Goal: Task Accomplishment & Management: Complete application form

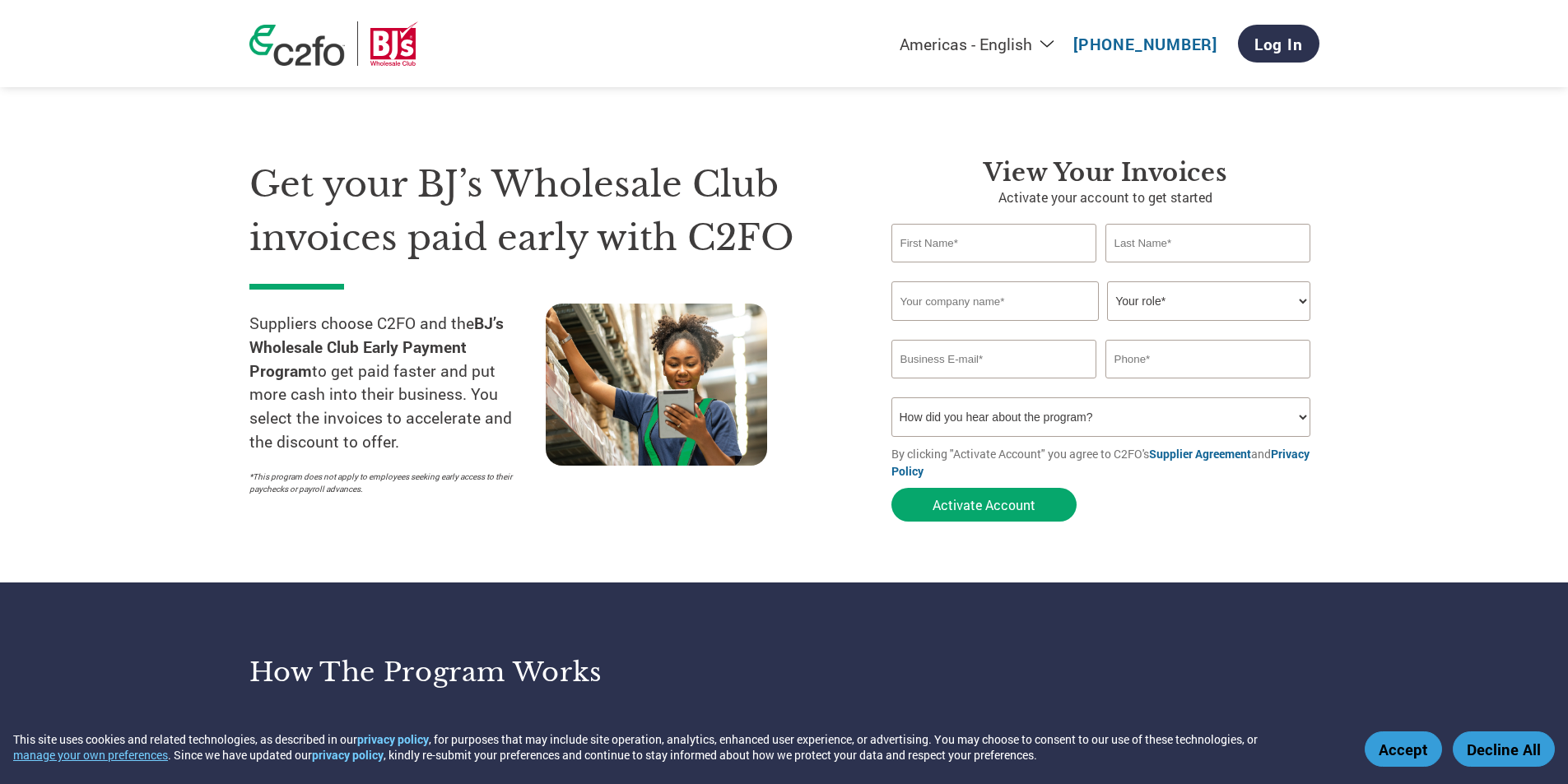
click at [973, 257] on input "text" at bounding box center [994, 243] width 206 height 39
type input "[PERSON_NAME]"
type input "[EMAIL_ADDRESS][DOMAIN_NAME]"
type input "2039077973"
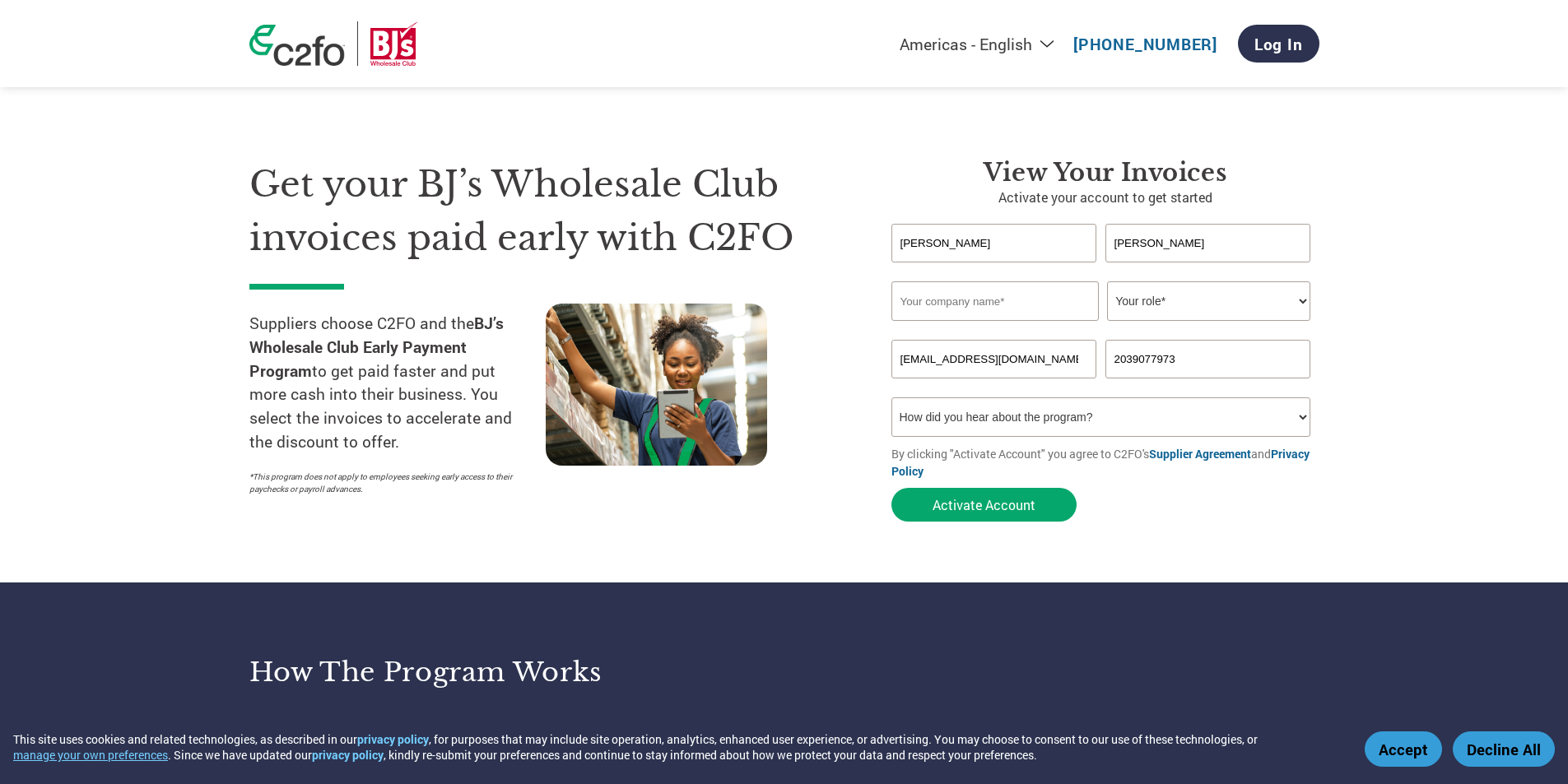
drag, startPoint x: 1137, startPoint y: 247, endPoint x: 1060, endPoint y: 244, distance: 77.1
click at [1060, 243] on div "[PERSON_NAME]" at bounding box center [1105, 243] width 428 height 39
type input "[PERSON_NAME]"
click at [1008, 371] on input "[EMAIL_ADDRESS][DOMAIN_NAME]" at bounding box center [994, 359] width 206 height 39
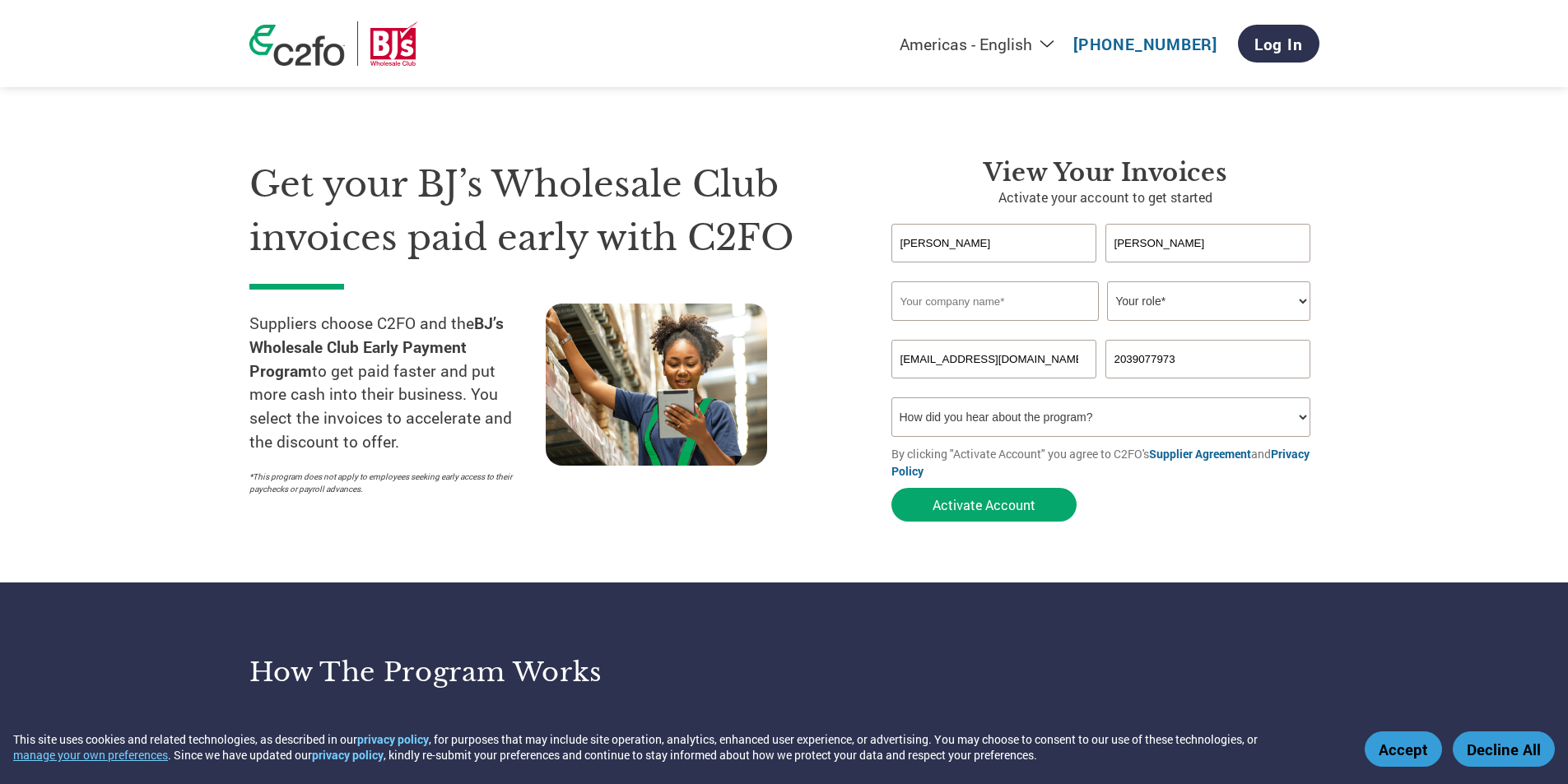
click at [1008, 371] on input "[EMAIL_ADDRESS][DOMAIN_NAME]" at bounding box center [994, 359] width 206 height 39
type input "[PERSON_NAME][EMAIL_ADDRESS][PERSON_NAME][DOMAIN_NAME]"
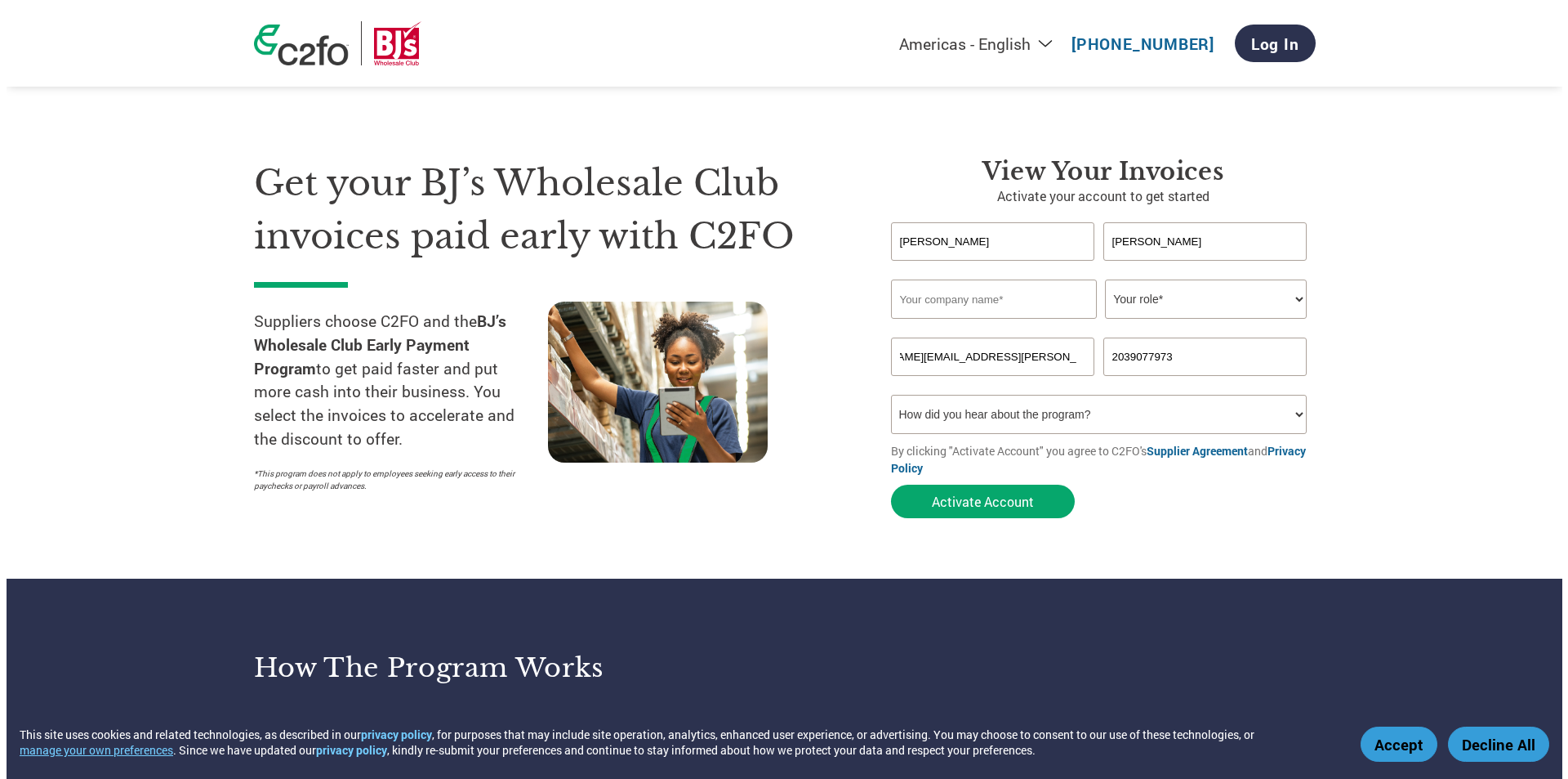
scroll to position [0, 0]
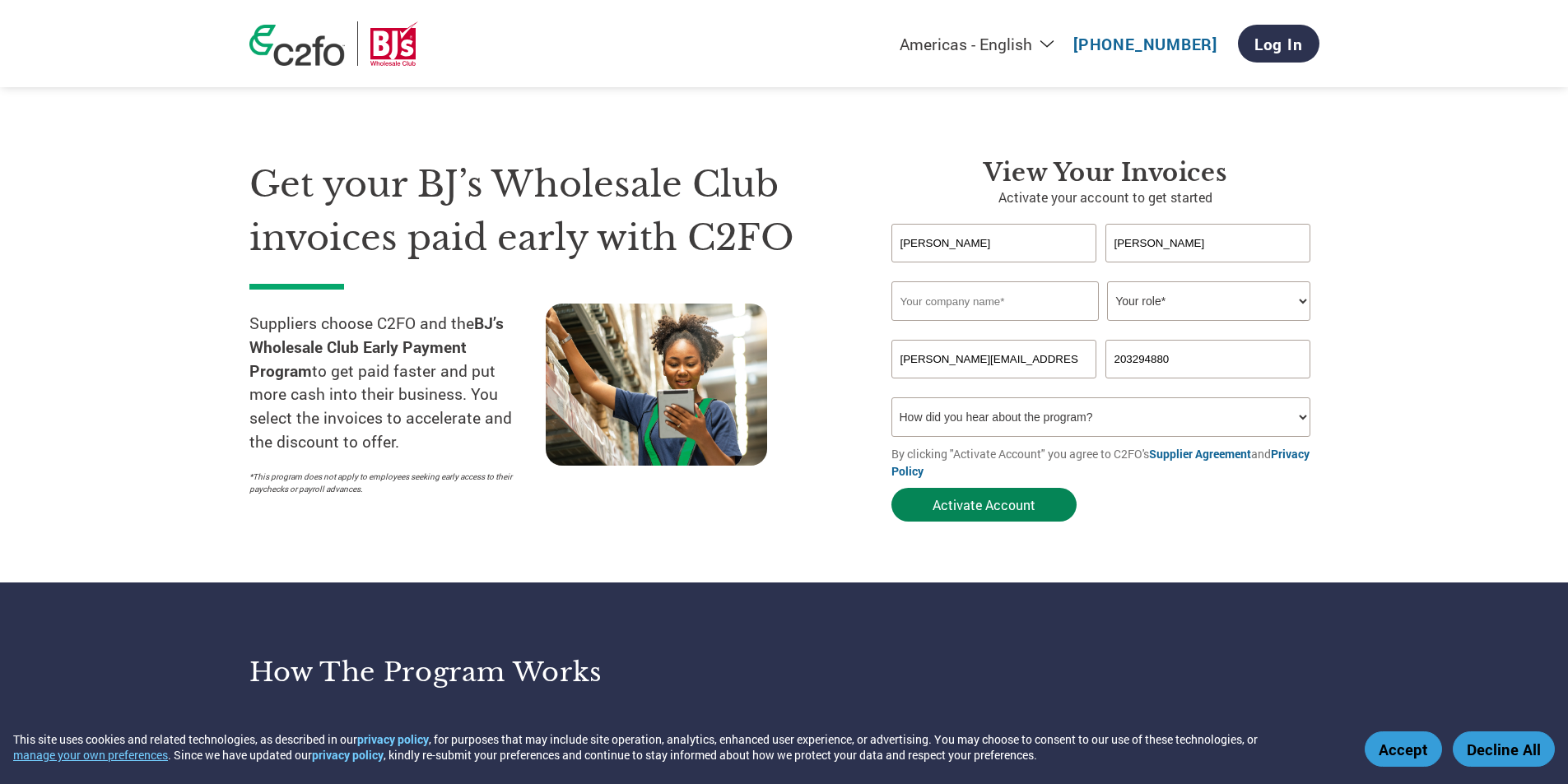
type input "203294880"
click at [955, 498] on button "Activate Account" at bounding box center [983, 505] width 185 height 34
click at [920, 300] on input "text" at bounding box center [995, 301] width 208 height 40
type input "Allied Mechanical Services"
click at [1002, 506] on button "Activate Account" at bounding box center [983, 505] width 185 height 34
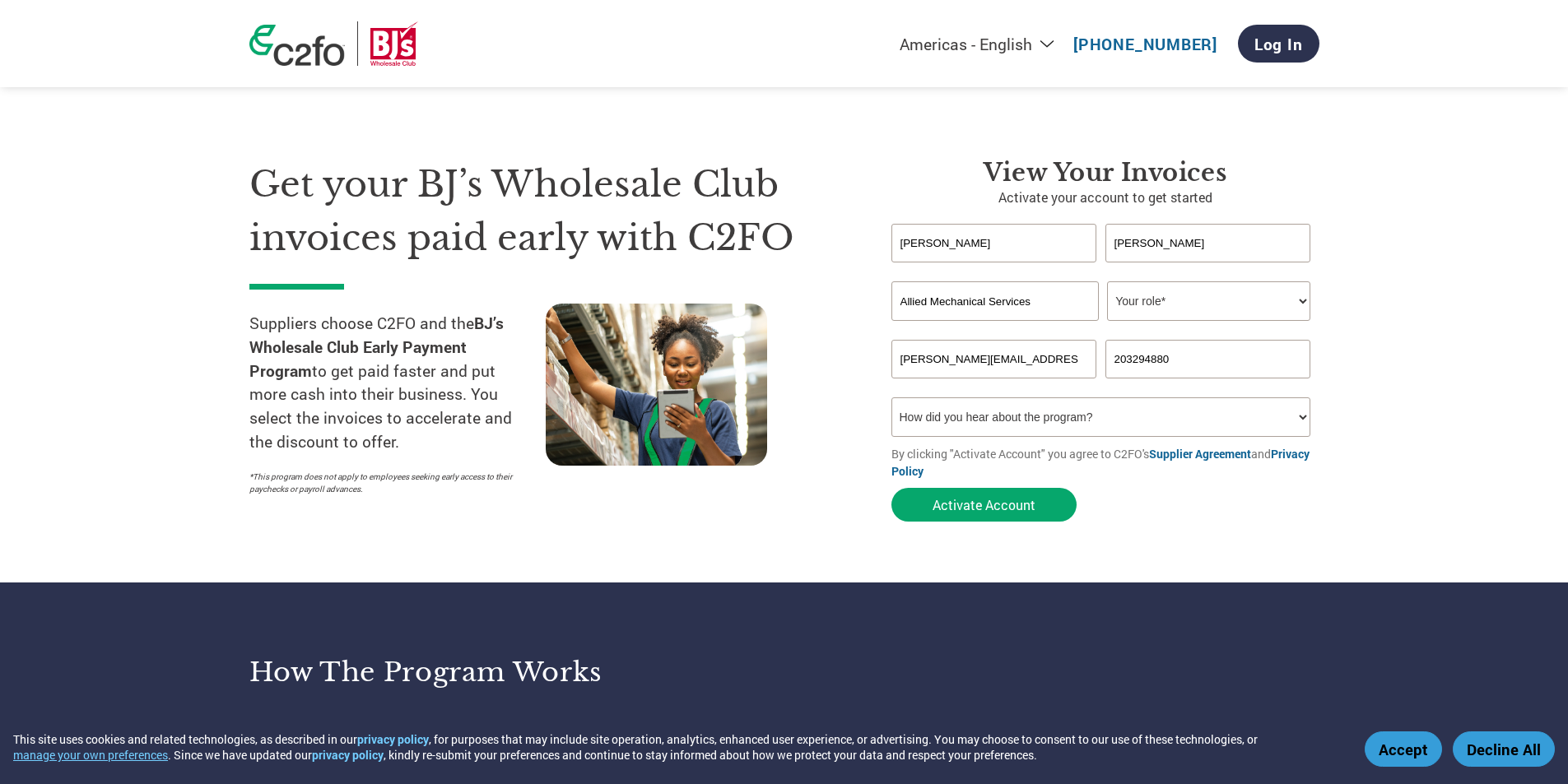
click at [1149, 289] on select "Your role* CFO Controller Credit Manager Finance Director Treasurer CEO Preside…" at bounding box center [1208, 301] width 203 height 40
select select "OTHER"
click at [1107, 281] on select "Your role* CFO Controller Credit Manager Finance Director Treasurer CEO Preside…" at bounding box center [1208, 301] width 203 height 40
click at [1038, 513] on button "Activate Account" at bounding box center [983, 505] width 185 height 34
